Goal: Transaction & Acquisition: Obtain resource

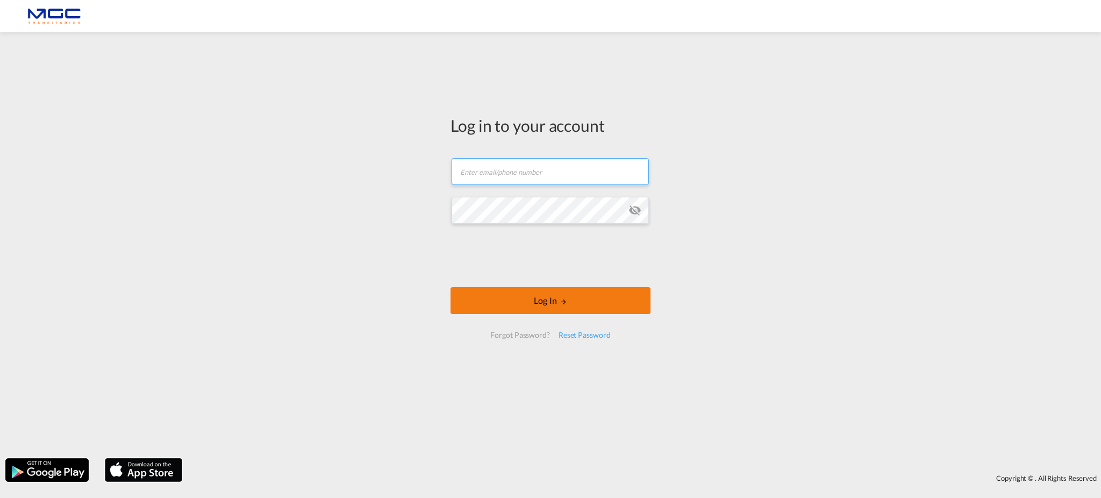
type input "[EMAIL_ADDRESS][DOMAIN_NAME]"
click at [616, 298] on button "Log In" at bounding box center [550, 300] width 200 height 27
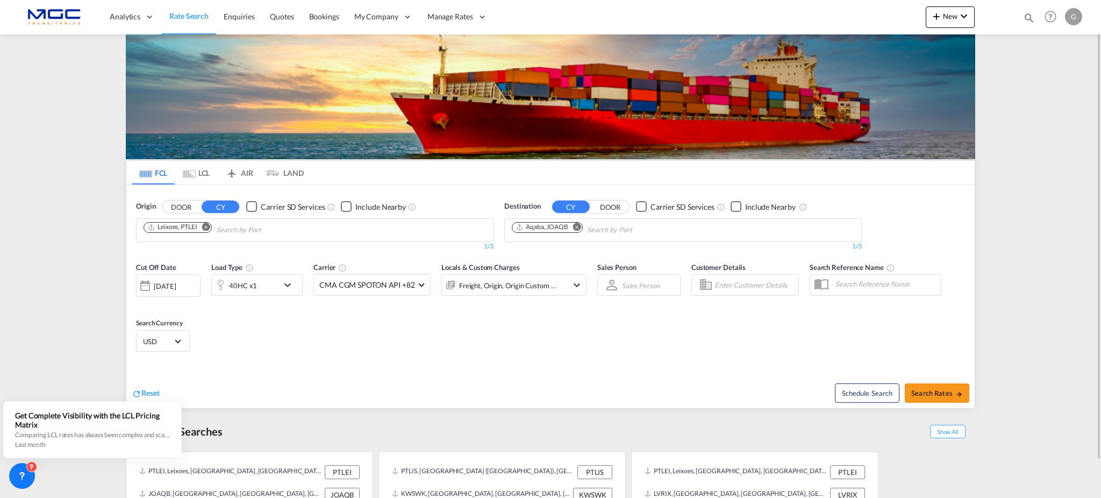
click at [579, 231] on button "Remove" at bounding box center [574, 228] width 16 height 11
click at [574, 229] on input "Chips input." at bounding box center [563, 229] width 102 height 17
type input "[PERSON_NAME]"
click at [560, 250] on div "[PERSON_NAME] [GEOGRAPHIC_DATA] ALDRZ" at bounding box center [595, 255] width 204 height 32
click at [959, 392] on md-icon "icon-arrow-right" at bounding box center [959, 394] width 8 height 8
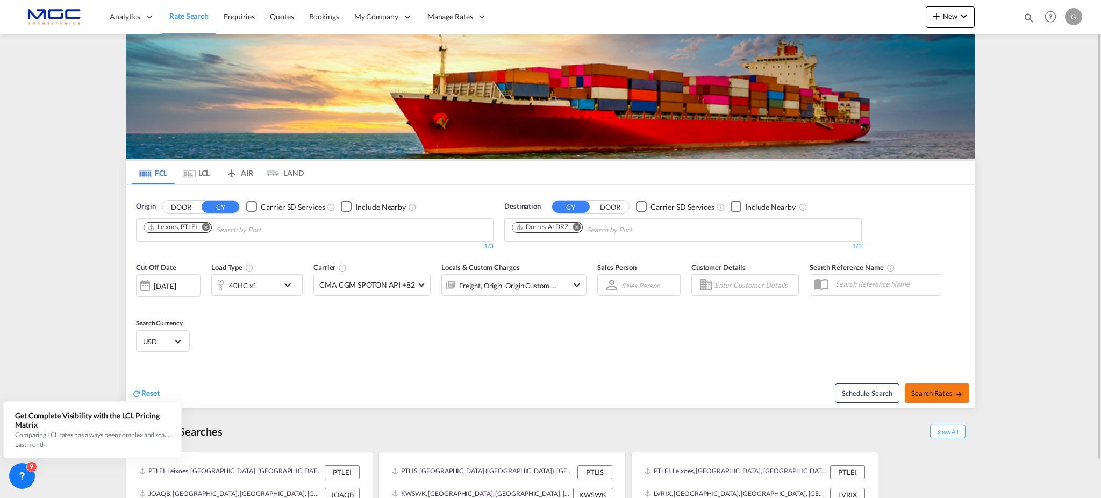
type input "PTLEI to ALDRZ / [DATE]"
